Goal: Task Accomplishment & Management: Manage account settings

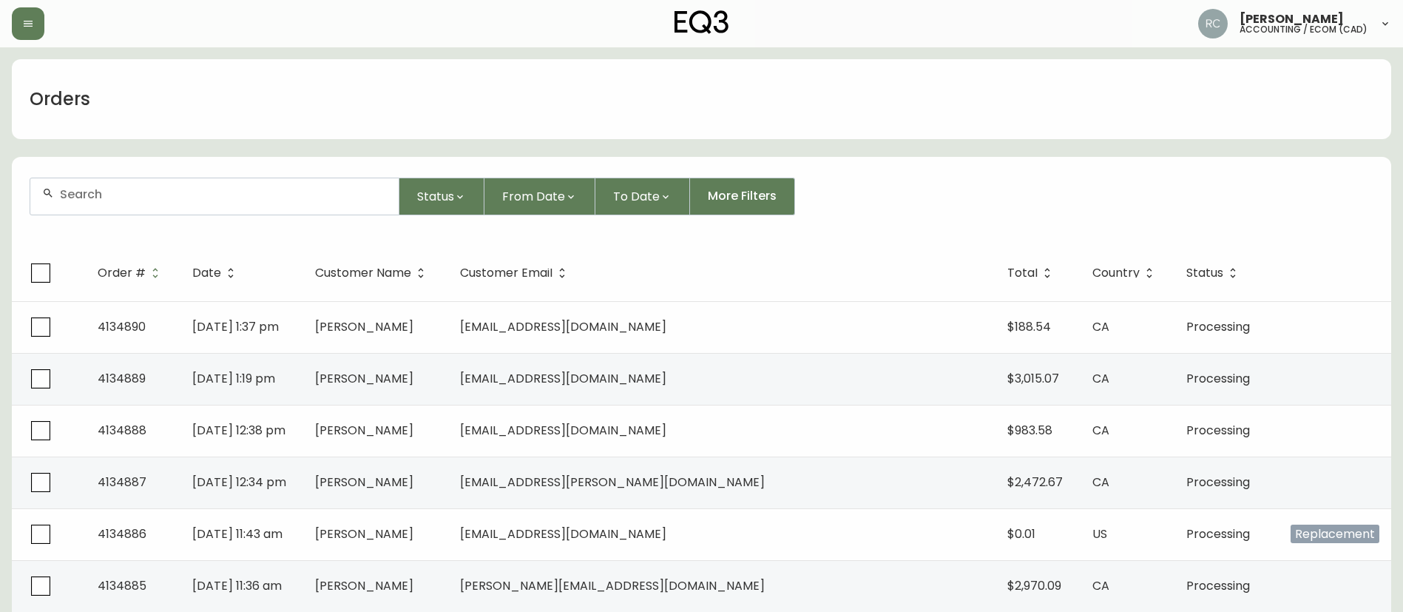
click at [291, 188] on input "text" at bounding box center [223, 194] width 327 height 14
paste input "8565322"
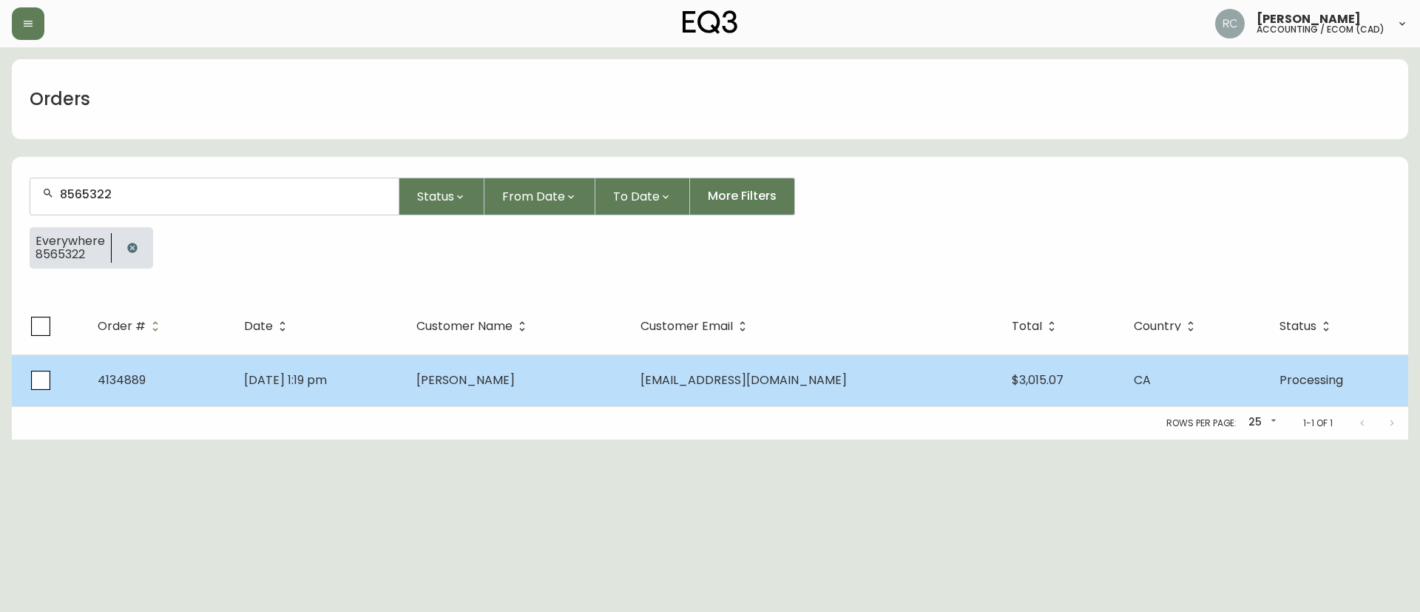
type input "8565322"
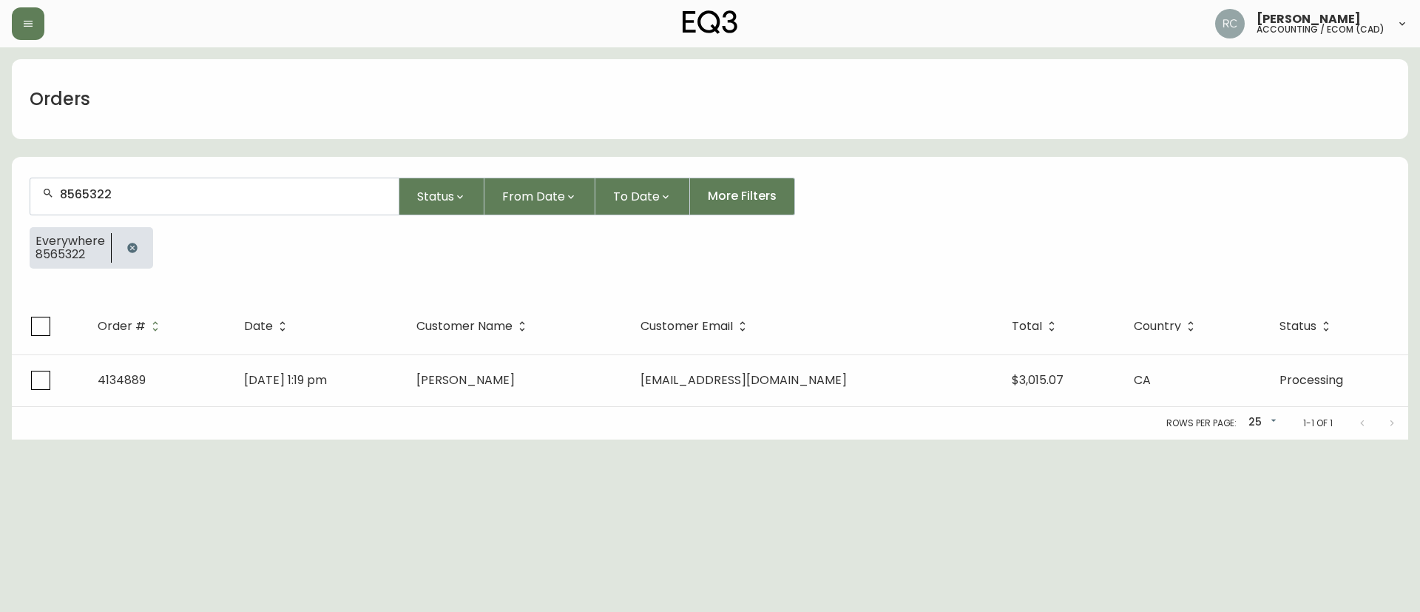
click at [572, 369] on td "[PERSON_NAME]" at bounding box center [517, 380] width 224 height 52
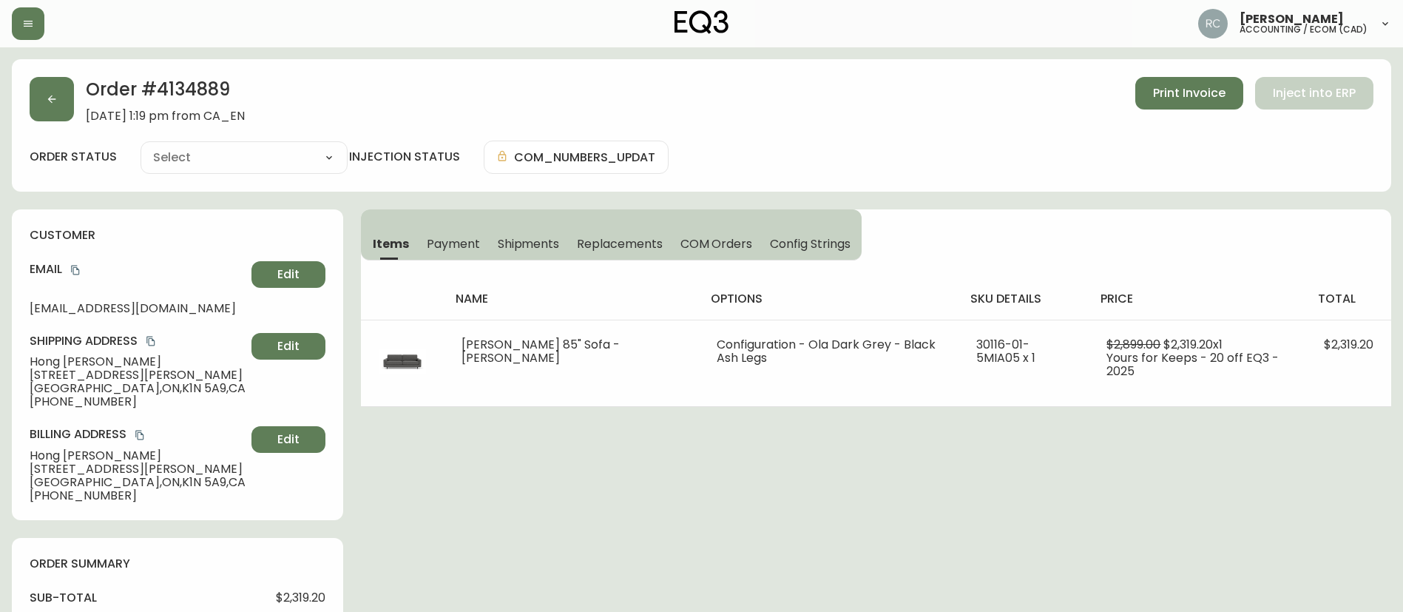
type input "Processing"
select select "PROCESSING"
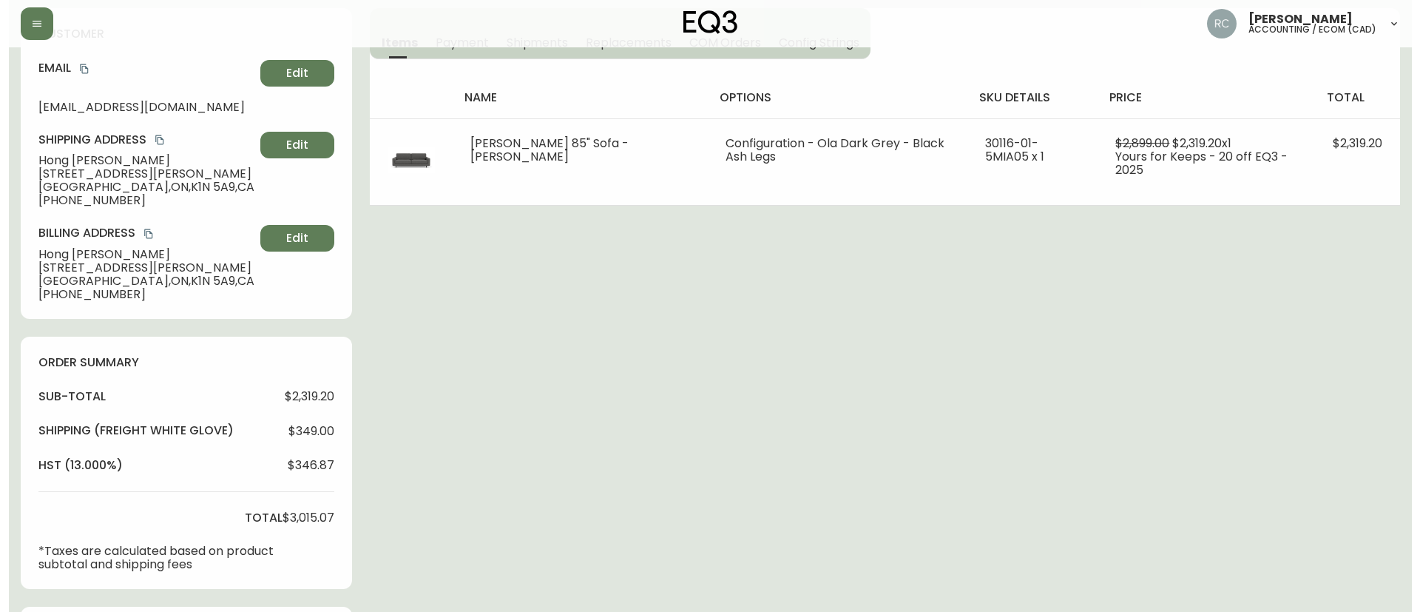
scroll to position [513, 0]
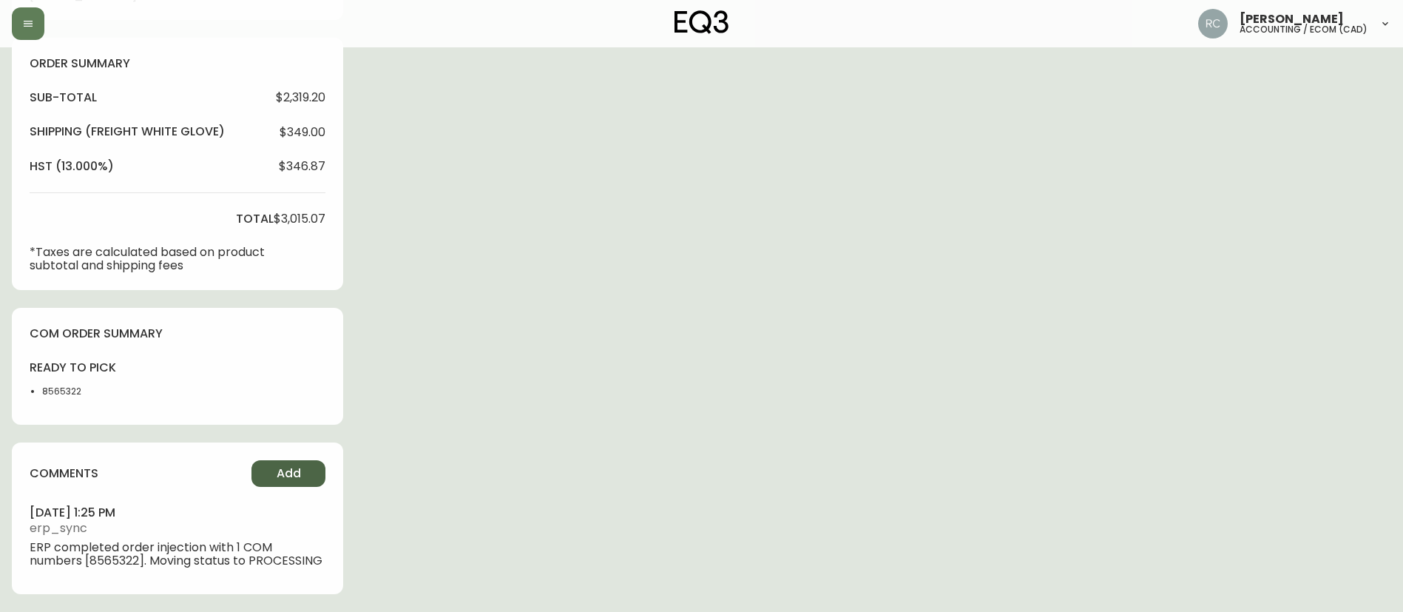
click at [291, 465] on span "Add" at bounding box center [289, 473] width 24 height 16
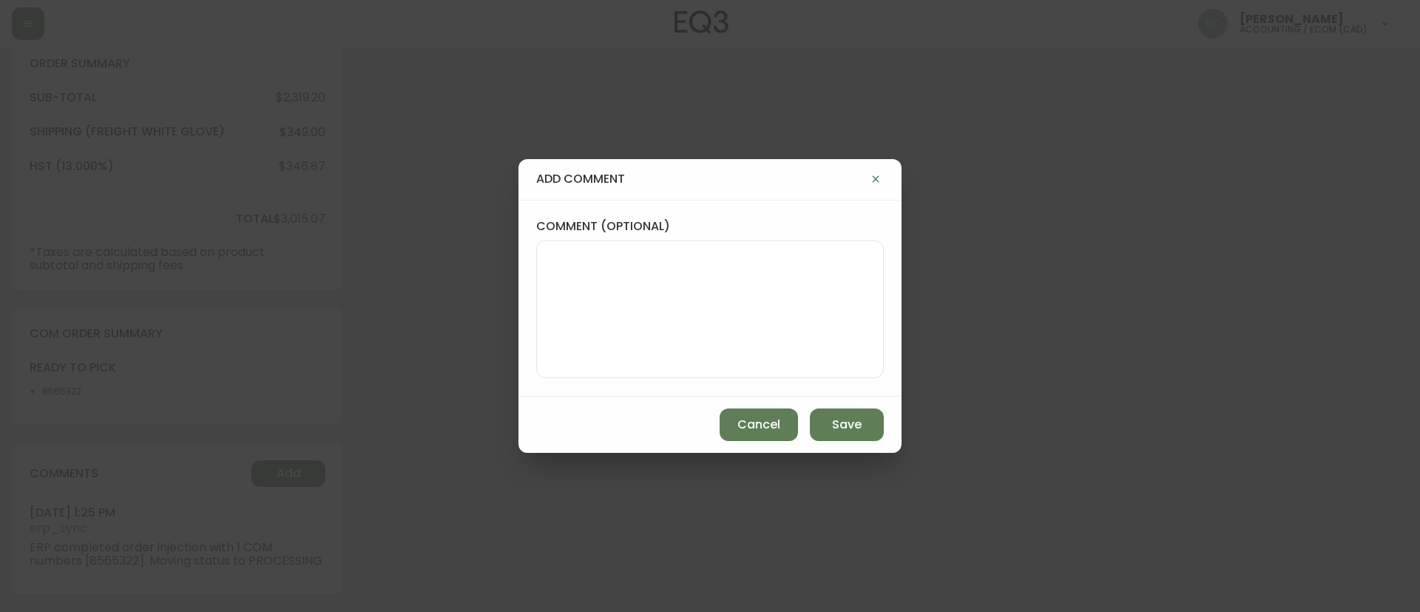
click at [592, 382] on div "comment (optional)" at bounding box center [709, 298] width 383 height 197
click at [794, 368] on textarea "comment (optional)" at bounding box center [710, 309] width 322 height 118
paste textarea "*automatic message sent to ldc to pull from stock*"
type textarea "*automatic message sent to ldc to pull from stock*"
click at [836, 442] on div "Cancel Save" at bounding box center [709, 424] width 383 height 56
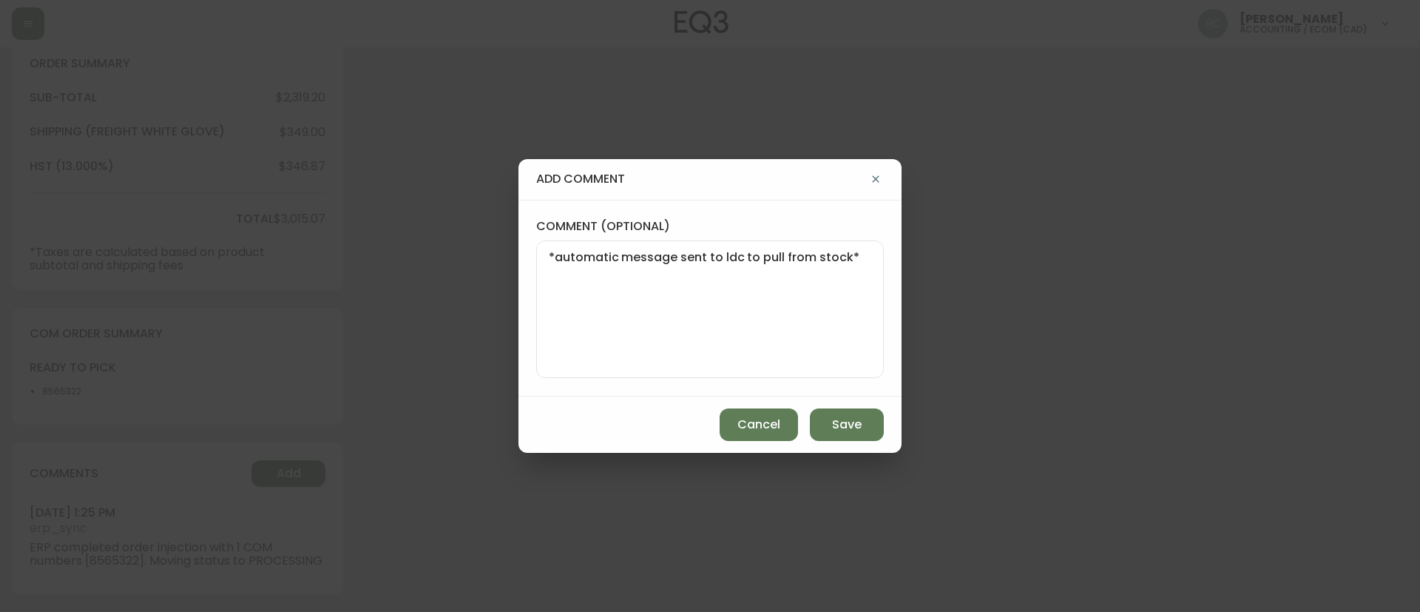
drag, startPoint x: 851, startPoint y: 419, endPoint x: 723, endPoint y: 394, distance: 131.1
click at [852, 419] on span "Save" at bounding box center [847, 424] width 30 height 16
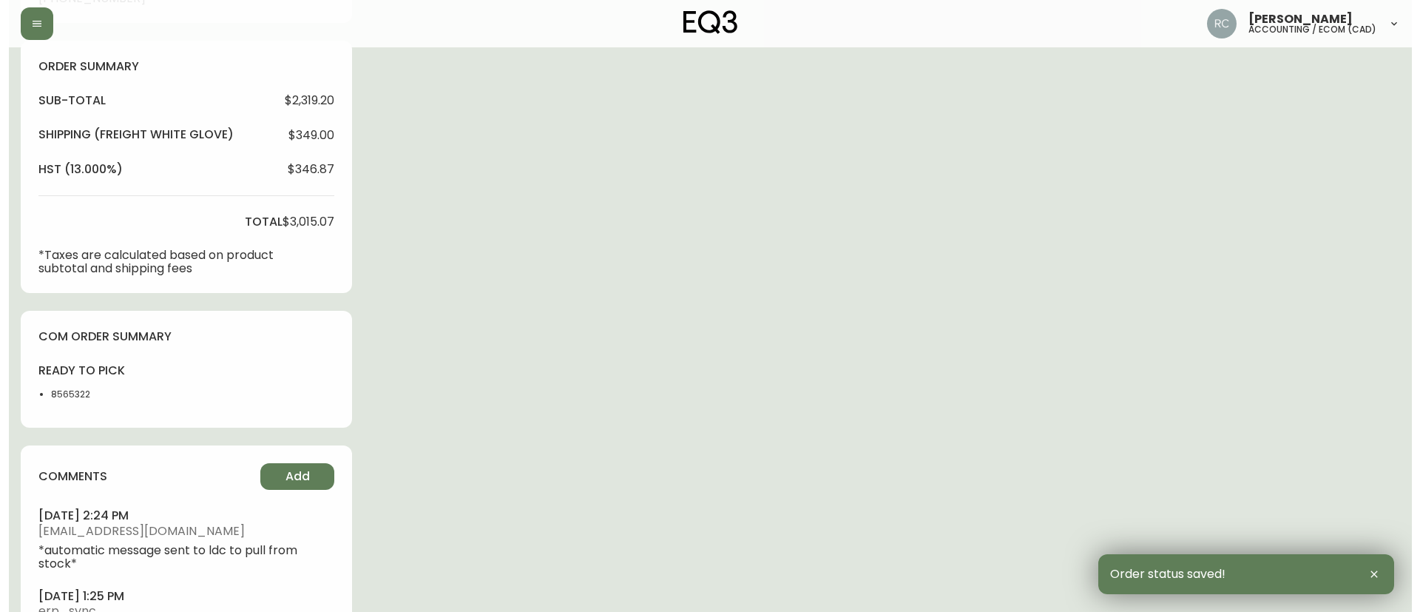
scroll to position [0, 0]
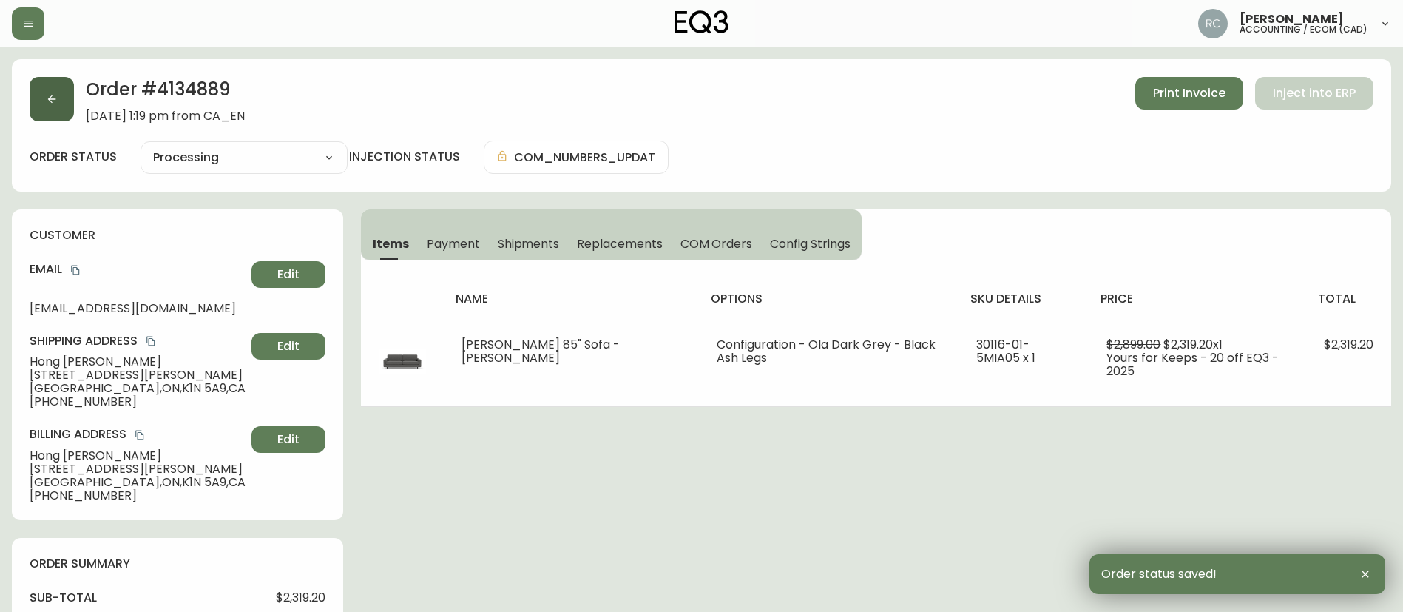
click at [60, 94] on button "button" at bounding box center [52, 99] width 44 height 44
